Goal: Task Accomplishment & Management: Manage account settings

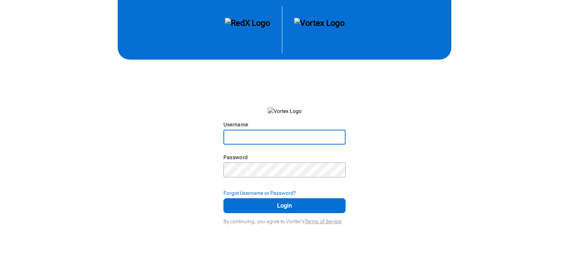
click at [304, 135] on input "Username" at bounding box center [284, 136] width 120 height 13
type input "[EMAIL_ADDRESS][DOMAIN_NAME]"
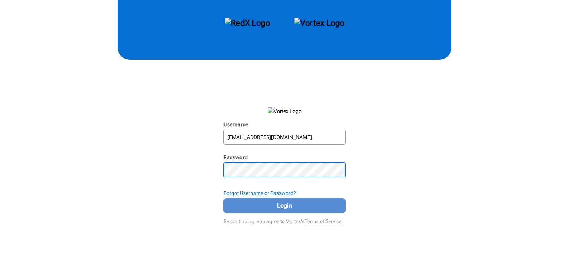
click at [272, 205] on span "Login" at bounding box center [284, 205] width 103 height 9
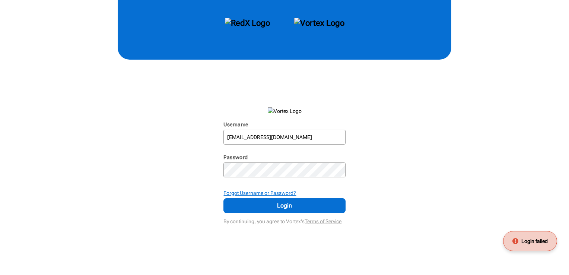
click at [256, 192] on strong "Forgot Username or Password?" at bounding box center [259, 193] width 73 height 6
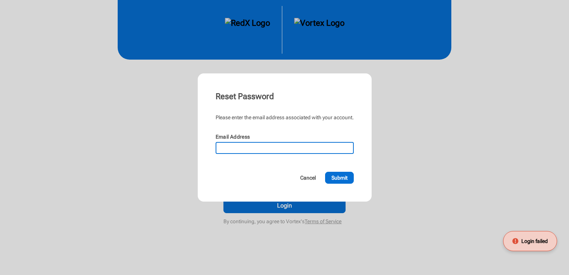
click at [243, 144] on input "Email Address" at bounding box center [284, 148] width 137 height 10
type input "[EMAIL_ADDRESS][DOMAIN_NAME]"
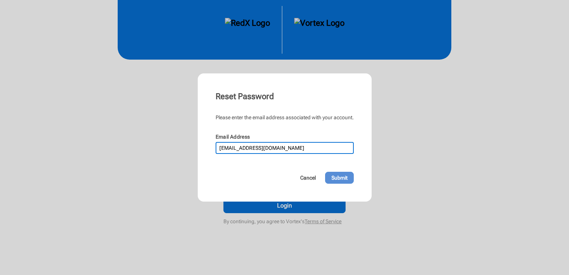
click at [336, 180] on span "Submit" at bounding box center [340, 177] width 16 height 7
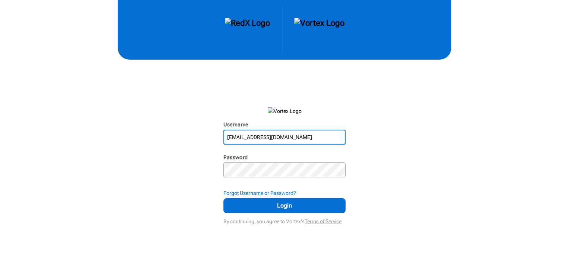
drag, startPoint x: 299, startPoint y: 134, endPoint x: 203, endPoint y: 131, distance: 96.5
click at [203, 131] on div "Username kita@kitaelitepartners.com N/A Password N/A Forgot Username or Passwor…" at bounding box center [284, 113] width 569 height 226
type input "kita@kitaatlrealestate.com"
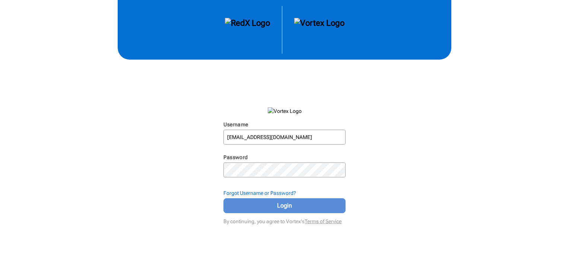
click at [239, 212] on button "Login" at bounding box center [284, 205] width 122 height 15
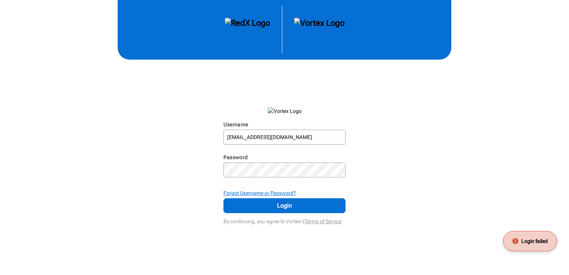
click at [239, 191] on strong "Forgot Username or Password?" at bounding box center [259, 193] width 73 height 6
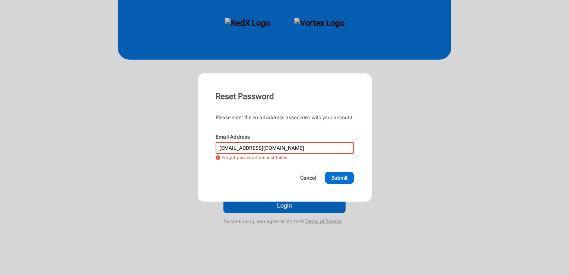
drag, startPoint x: 302, startPoint y: 148, endPoint x: 240, endPoint y: 148, distance: 62.6
click at [240, 148] on input "kita@kitaelitepartners.com" at bounding box center [284, 148] width 137 height 10
type input "kita@kitaatlrealestate.com"
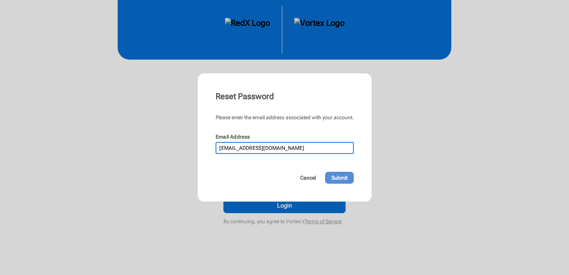
click at [333, 177] on span "Submit" at bounding box center [340, 177] width 16 height 7
